Goal: Check status: Check status

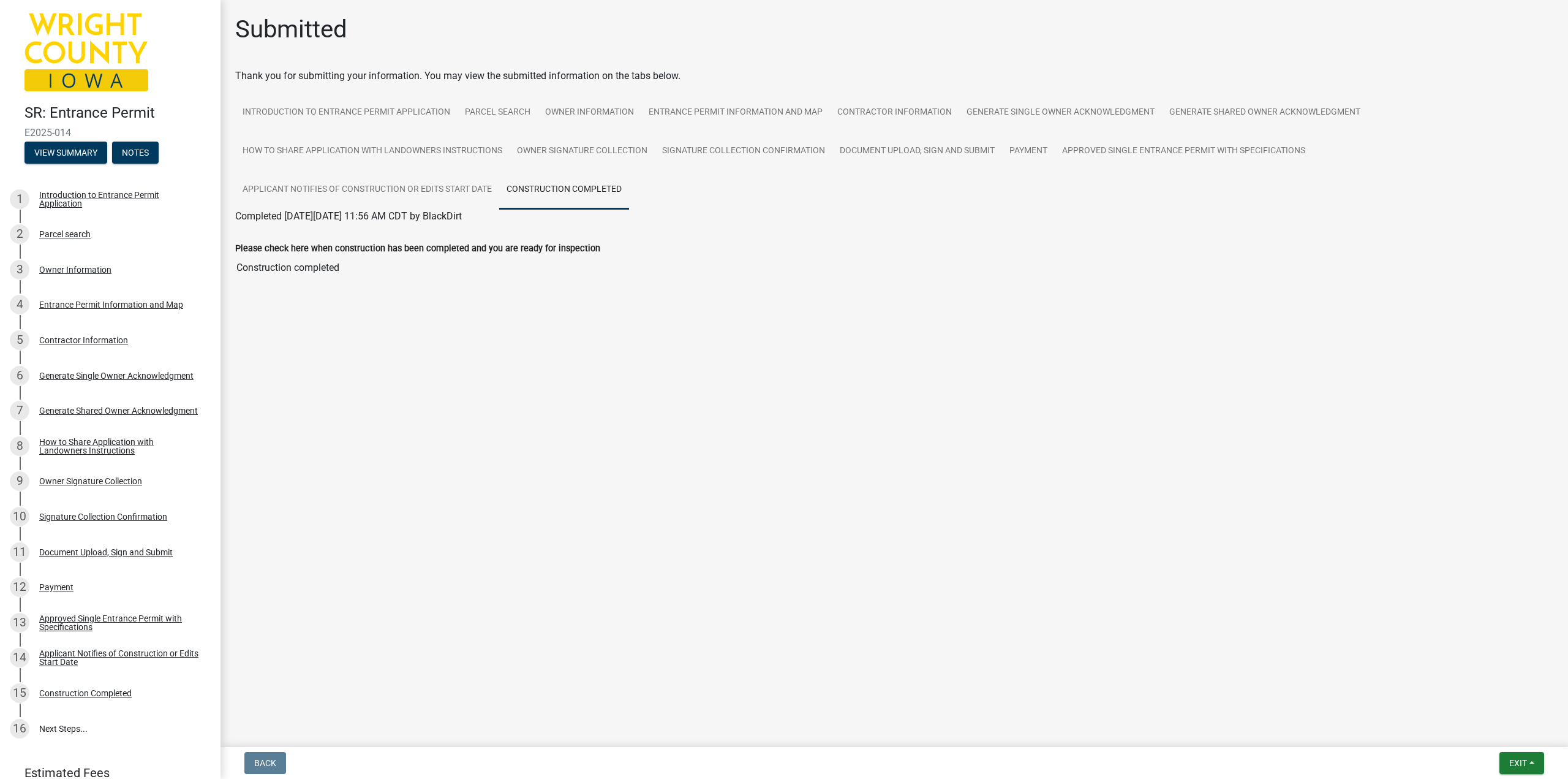
click at [703, 438] on main "Submitted Thank you for submitting your information. You may view the submitted…" at bounding box center [894, 370] width 1348 height 742
click at [1509, 758] on span "Exit" at bounding box center [1518, 762] width 18 height 10
click at [1471, 723] on button "Save & Exit" at bounding box center [1494, 731] width 98 height 30
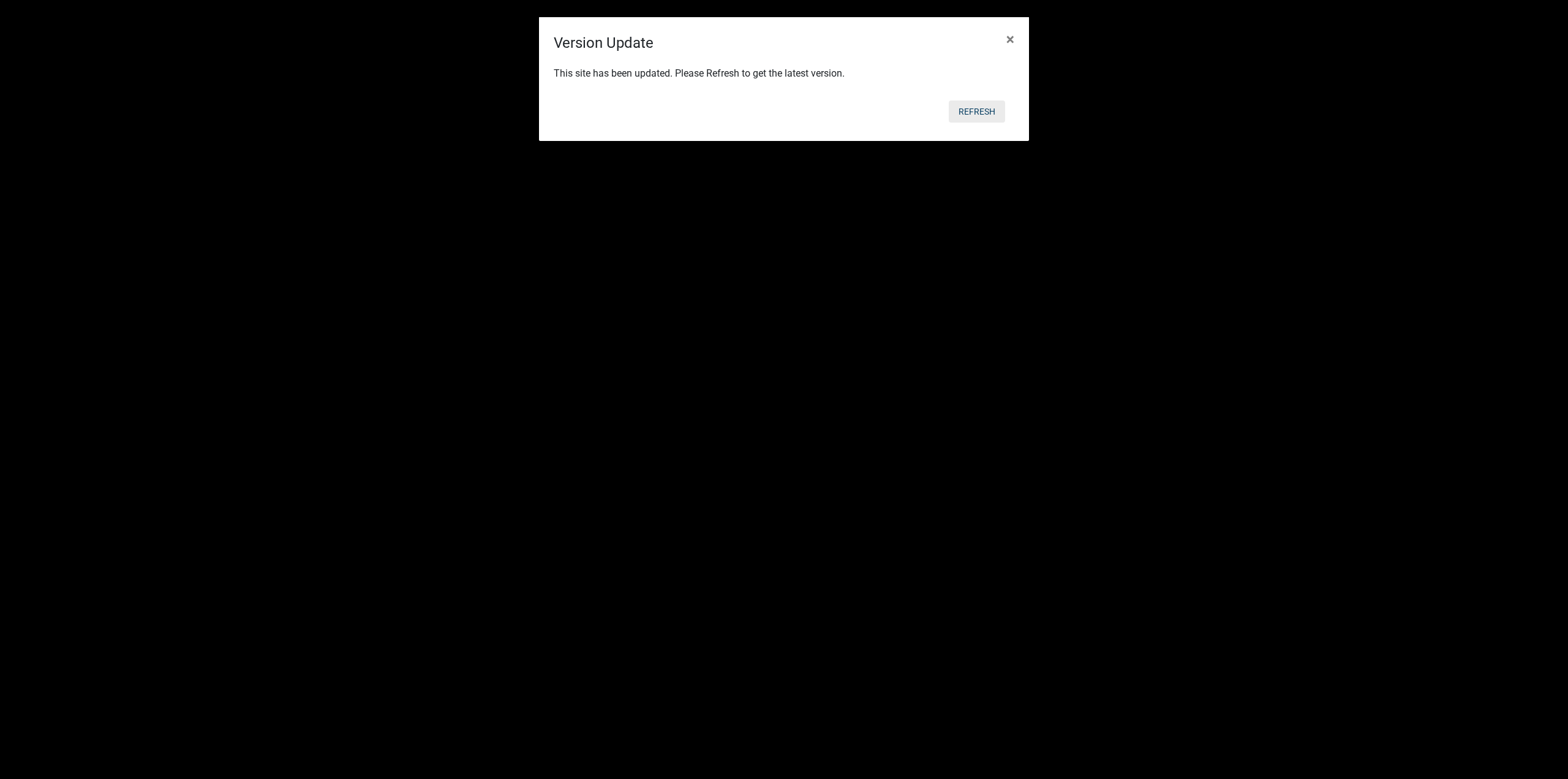
click at [984, 105] on button "Refresh" at bounding box center [977, 112] width 56 height 22
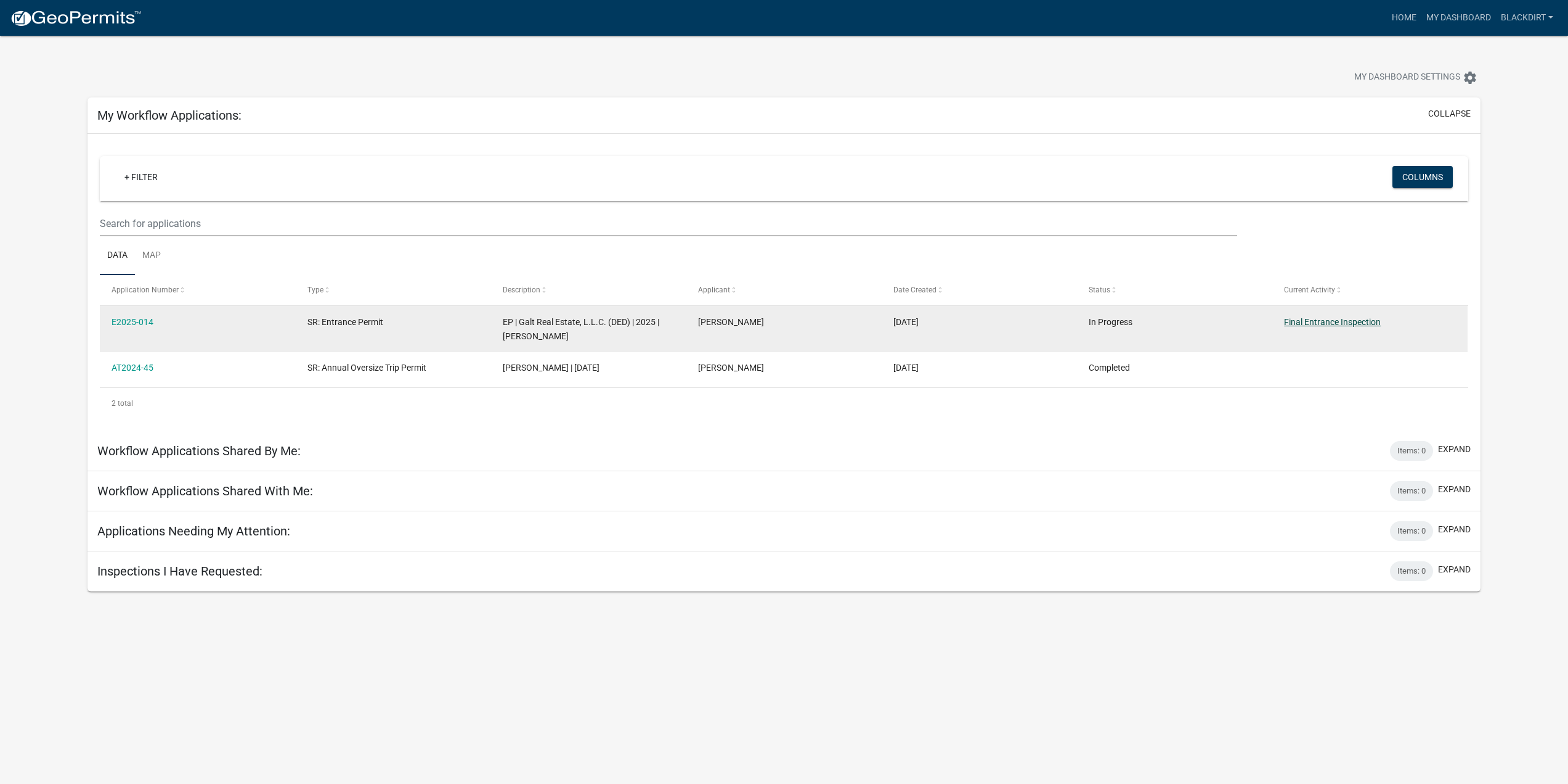
click at [1313, 324] on link "Final Entrance Inspection" at bounding box center [1332, 322] width 97 height 10
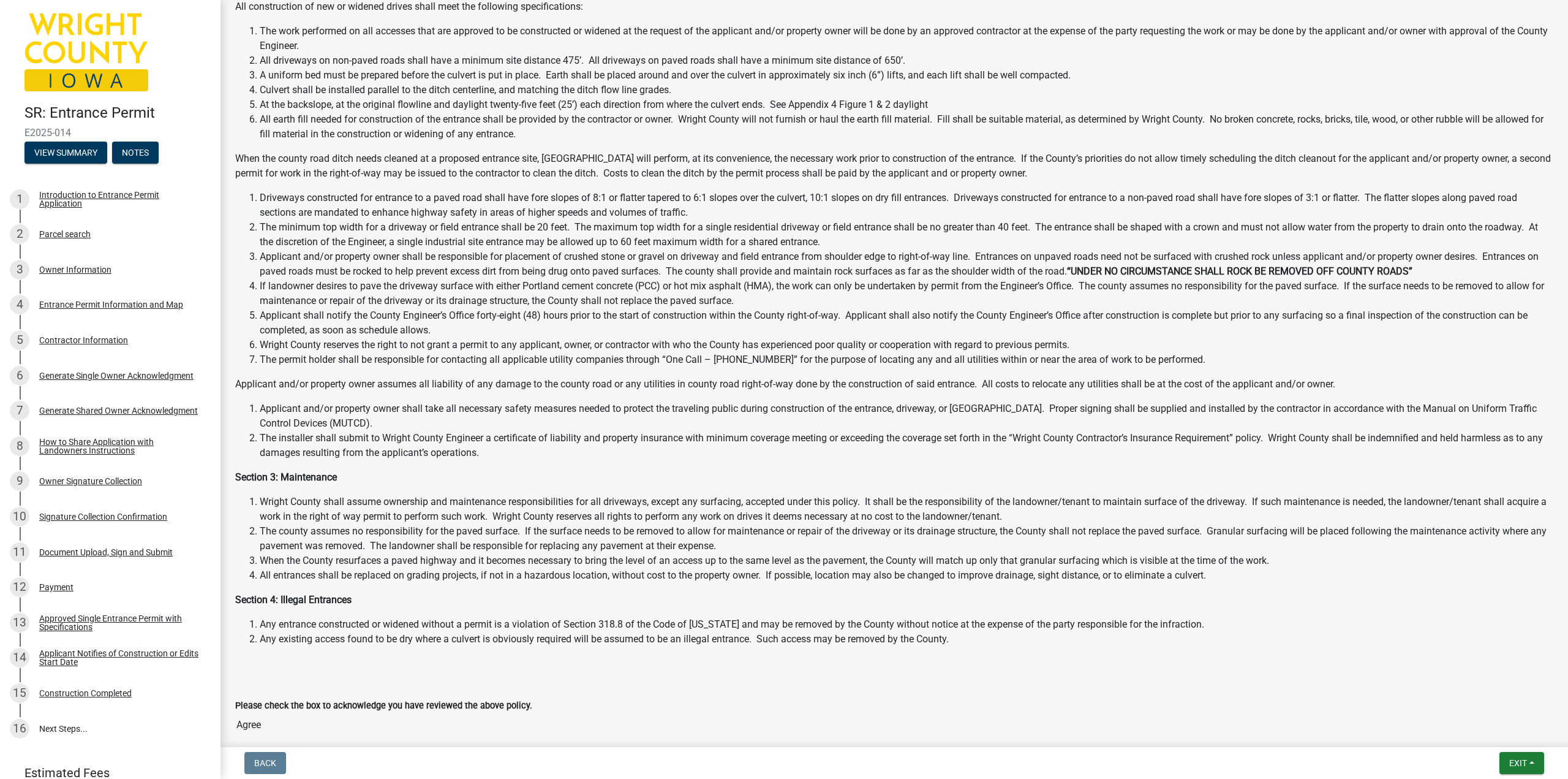
scroll to position [675, 0]
